Goal: Task Accomplishment & Management: Complete application form

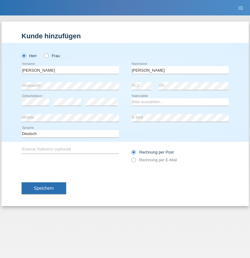
type input "[PERSON_NAME]"
select select "CH"
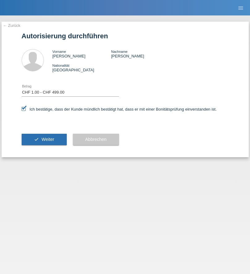
select select "1"
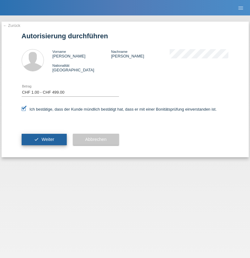
click at [44, 139] on span "Weiter" at bounding box center [47, 139] width 13 height 5
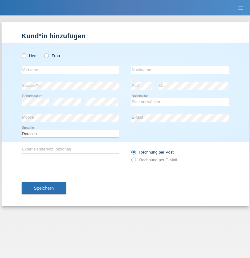
radio input "true"
click at [70, 70] on input "text" at bounding box center [70, 70] width 97 height 8
type input "Patrik"
click at [180, 70] on input "text" at bounding box center [179, 70] width 97 height 8
type input "Vencel"
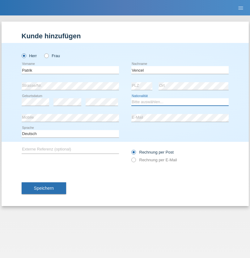
select select "SK"
select select "C"
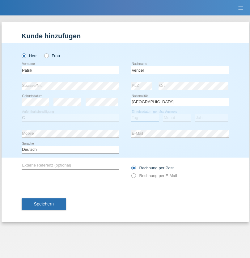
select select "06"
select select "04"
select select "2019"
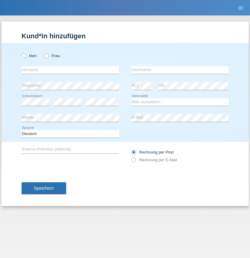
radio input "true"
click at [70, 70] on input "text" at bounding box center [70, 70] width 97 height 8
type input "Patrik"
click at [180, 70] on input "text" at bounding box center [179, 70] width 97 height 8
type input "Vencel"
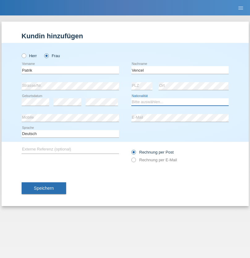
select select "SK"
select select "C"
select select "06"
select select "04"
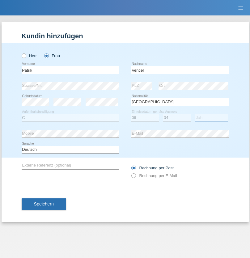
select select "2019"
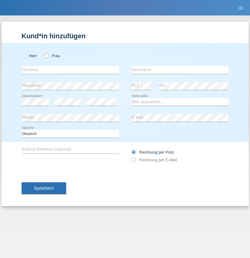
radio input "true"
click at [70, 70] on input "text" at bounding box center [70, 70] width 97 height 8
type input "[PERSON_NAME]"
click at [180, 70] on input "text" at bounding box center [179, 70] width 97 height 8
type input "Elbardan"
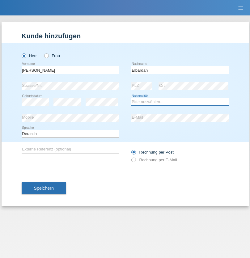
select select "CH"
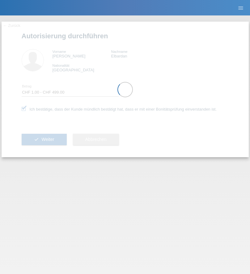
select select "1"
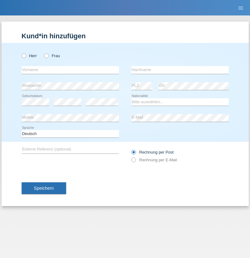
radio input "true"
click at [70, 70] on input "text" at bounding box center [70, 70] width 97 height 8
type input "PÁPAI"
click at [180, 70] on input "text" at bounding box center [179, 70] width 97 height 8
type input "GÁBOR"
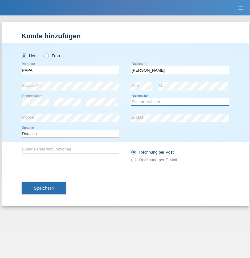
select select "HU"
select select "C"
select select "20"
select select "04"
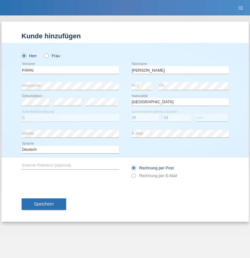
select select "2021"
